Goal: Navigation & Orientation: Find specific page/section

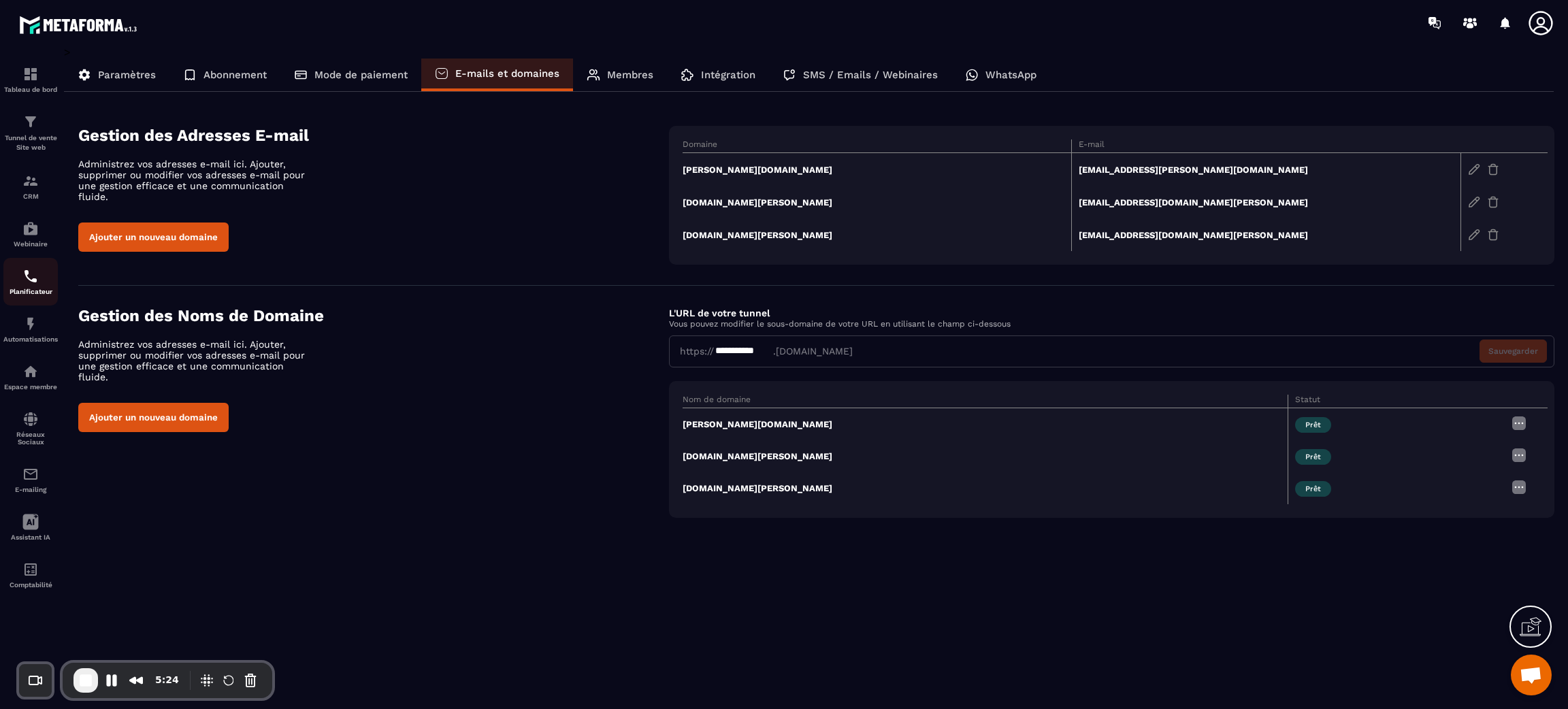
click at [34, 302] on link "Planificateur" at bounding box center [31, 281] width 55 height 48
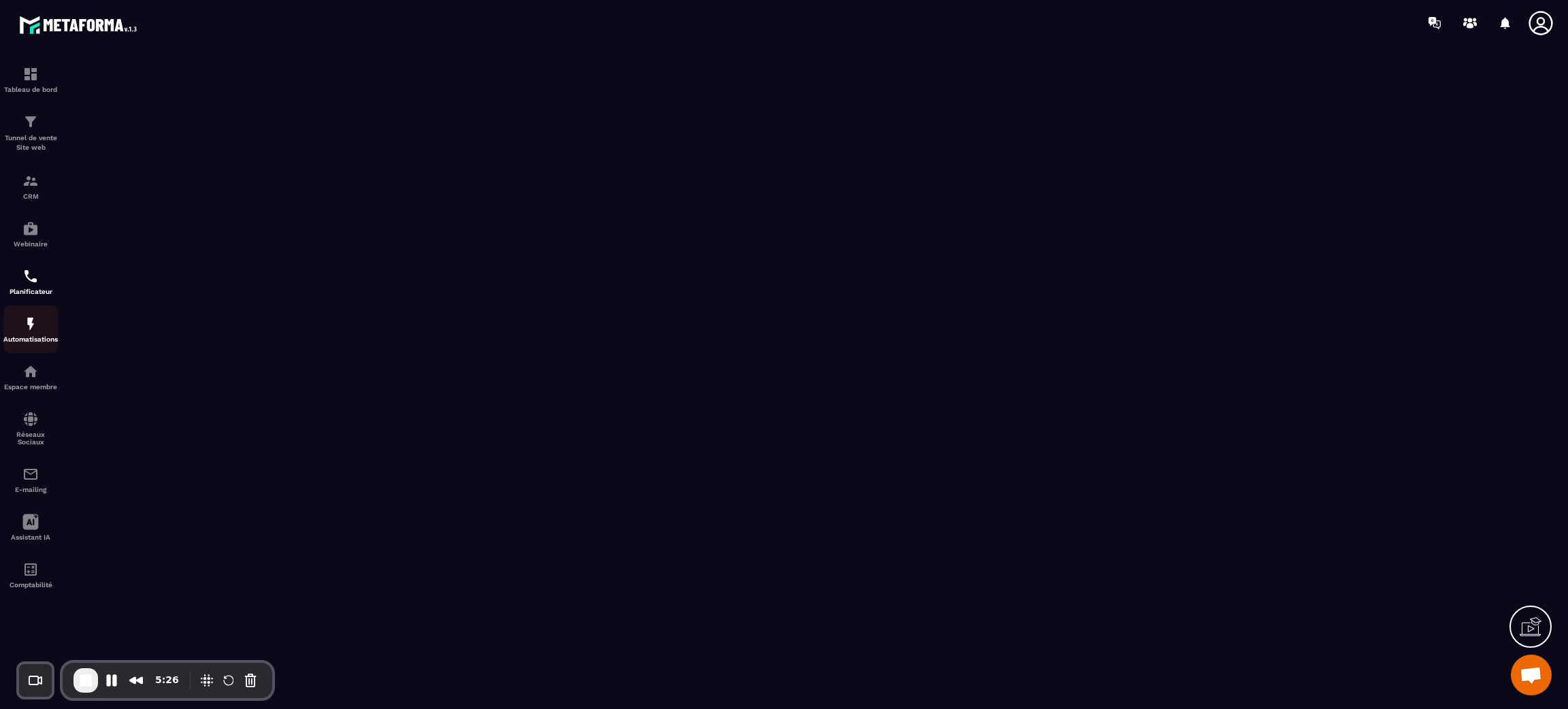
click at [27, 347] on link "Automatisations" at bounding box center [31, 329] width 55 height 48
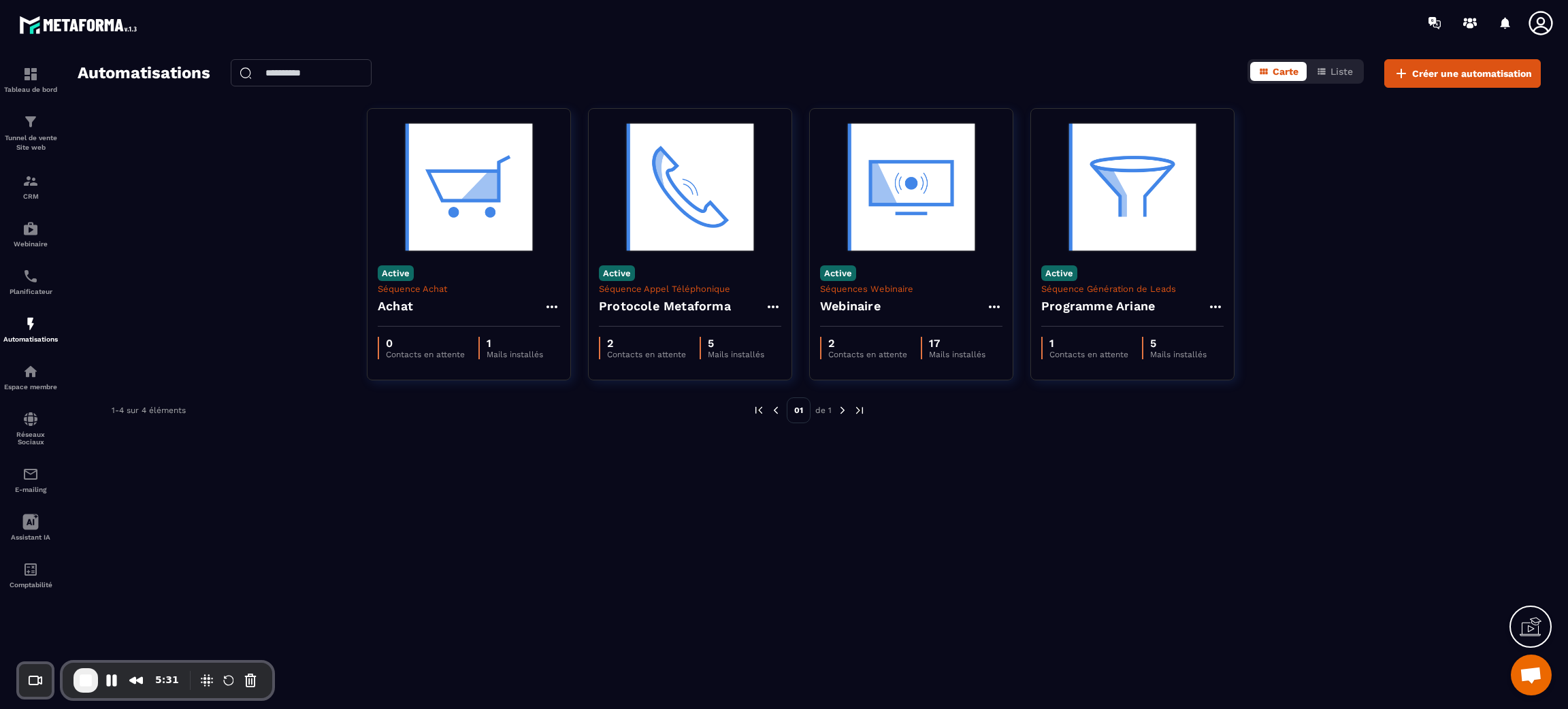
click at [1540, 22] on icon at bounding box center [1541, 23] width 27 height 27
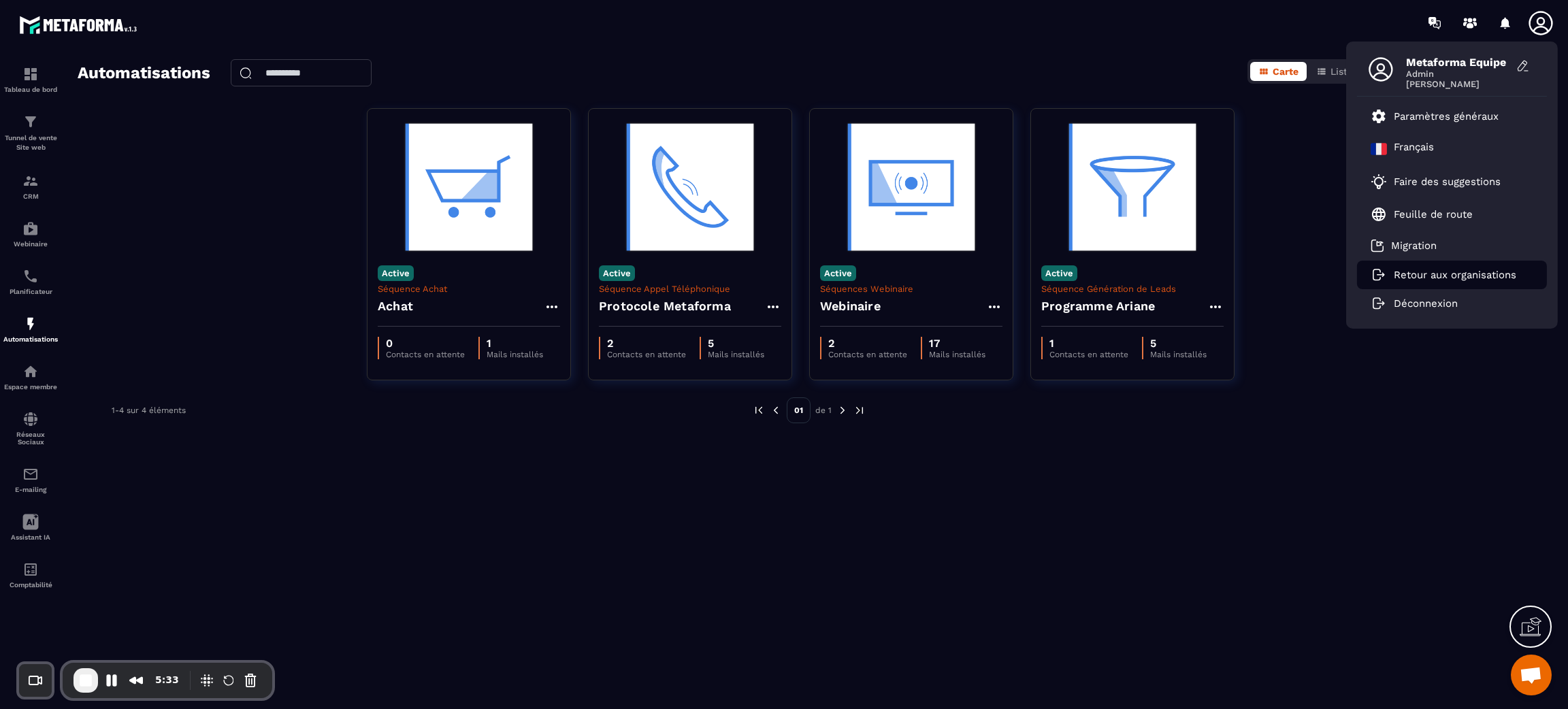
click at [1396, 272] on p "Retour aux organisations" at bounding box center [1454, 275] width 123 height 12
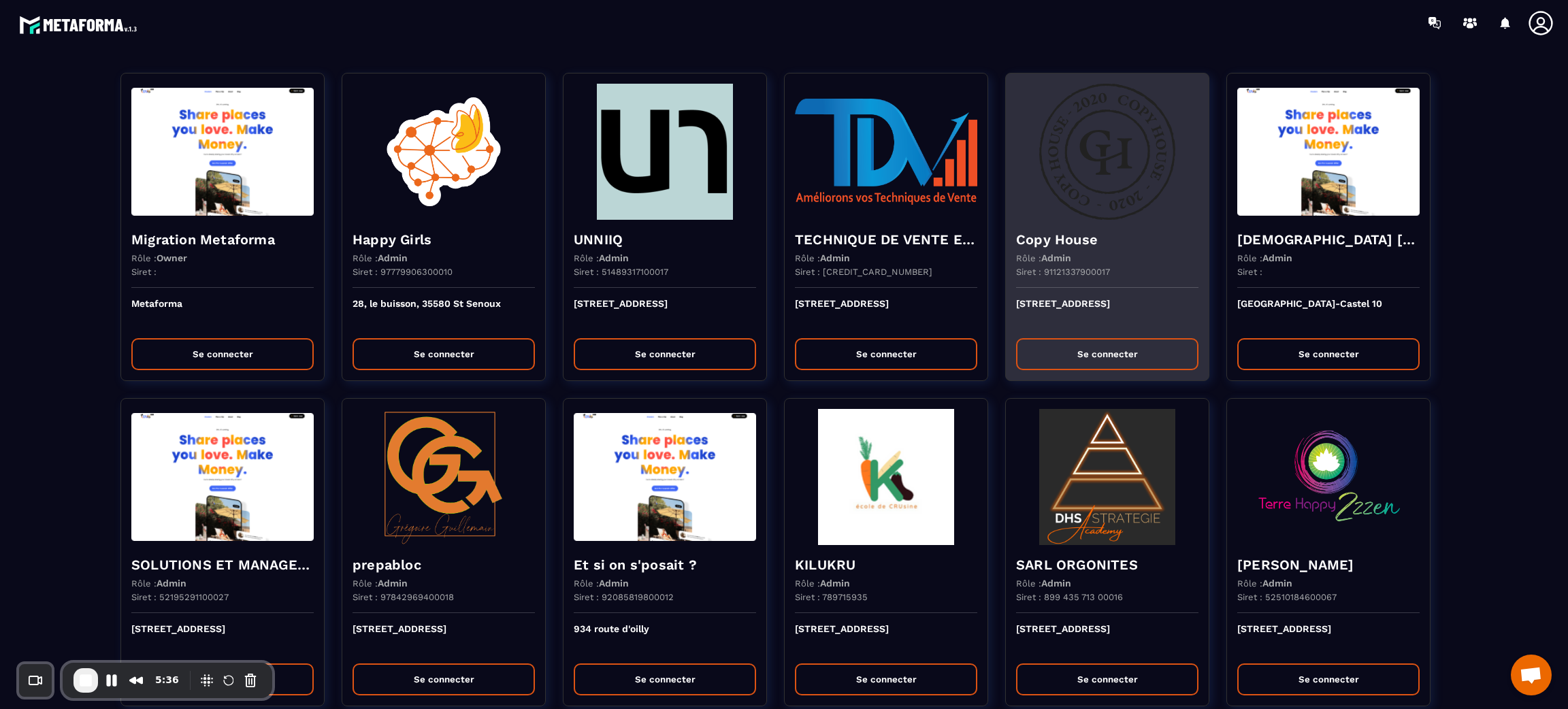
scroll to position [1152, 0]
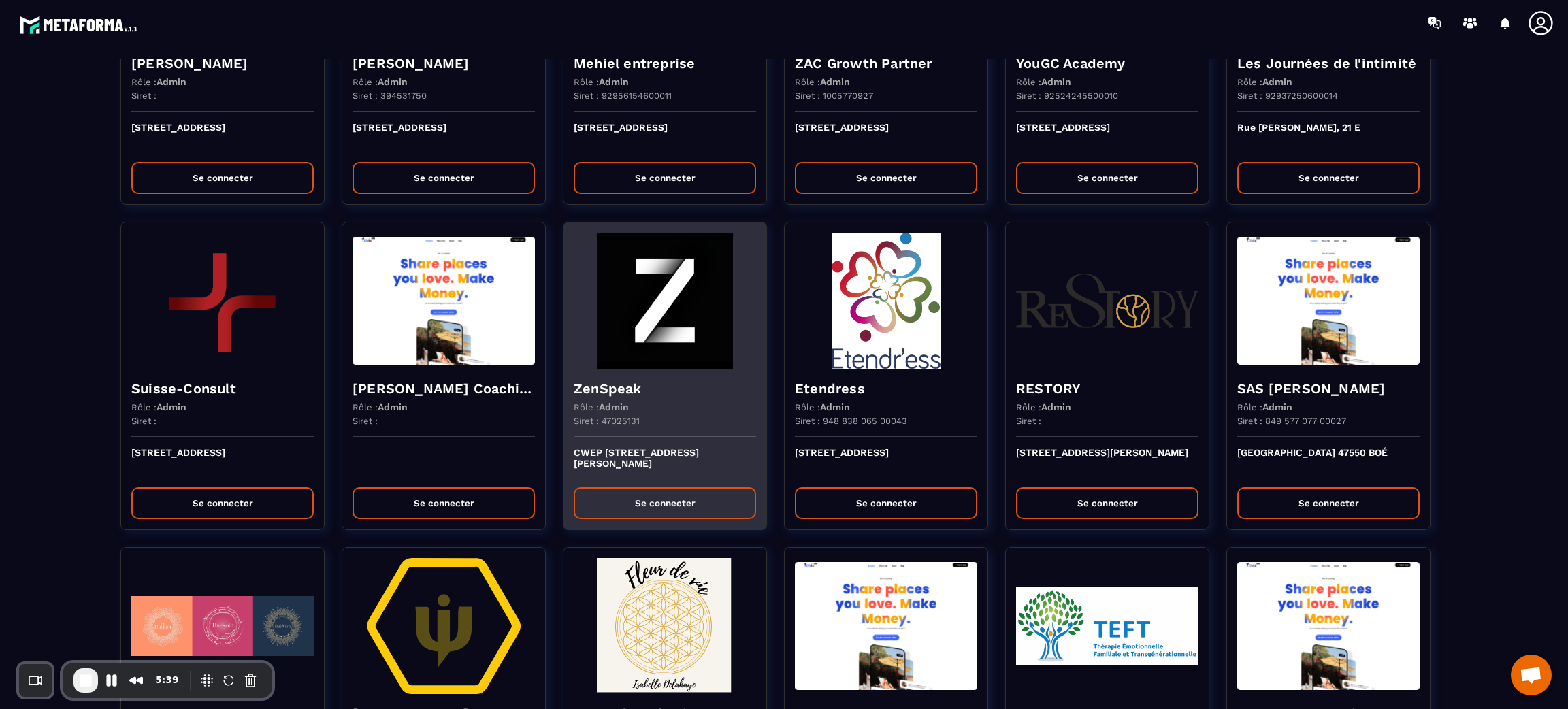
click at [668, 461] on p "CWEP [STREET_ADDRESS][PERSON_NAME]" at bounding box center [664, 462] width 183 height 30
